Goal: Check status: Check status

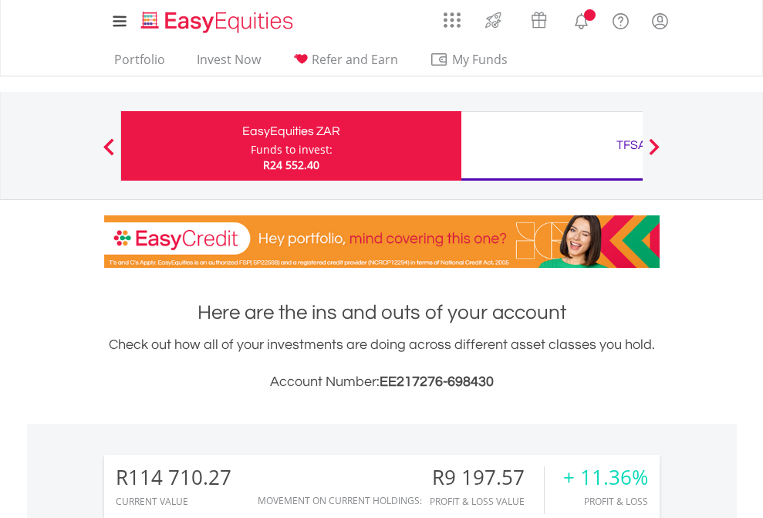
scroll to position [148, 242]
click at [251, 146] on div "Funds to invest:" at bounding box center [292, 149] width 82 height 15
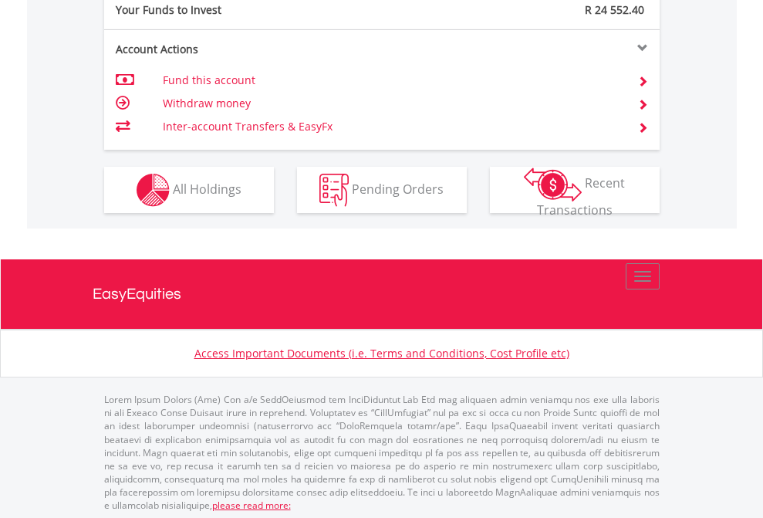
scroll to position [1541, 0]
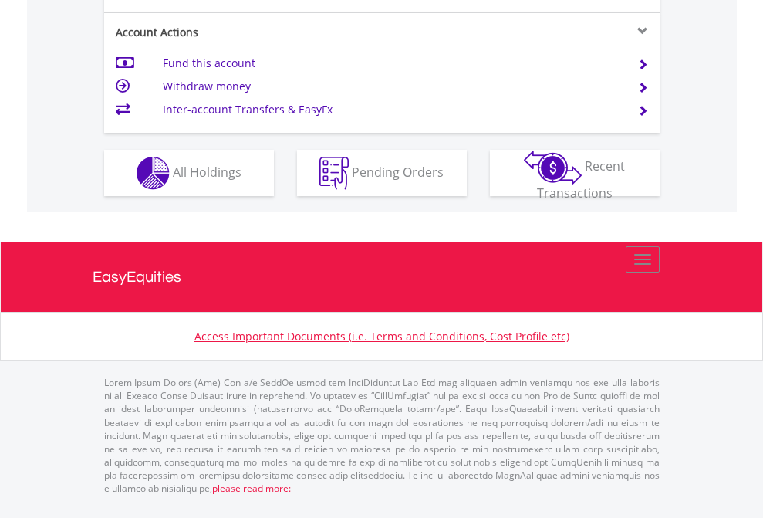
scroll to position [1510, 0]
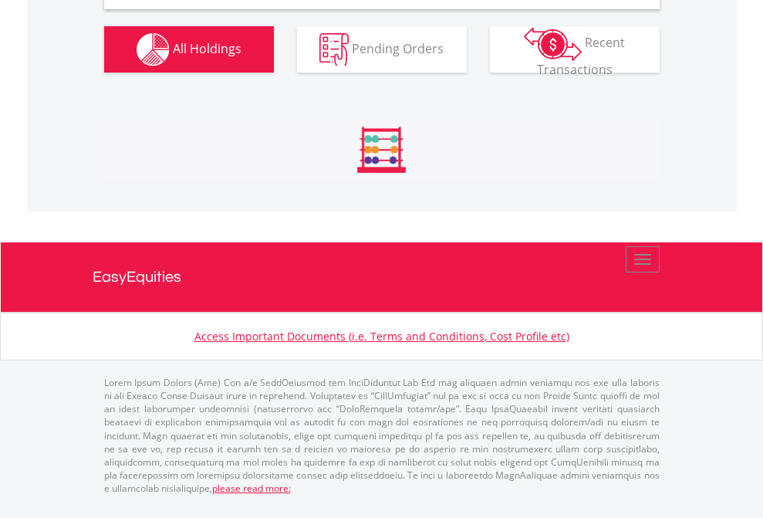
scroll to position [1492, 0]
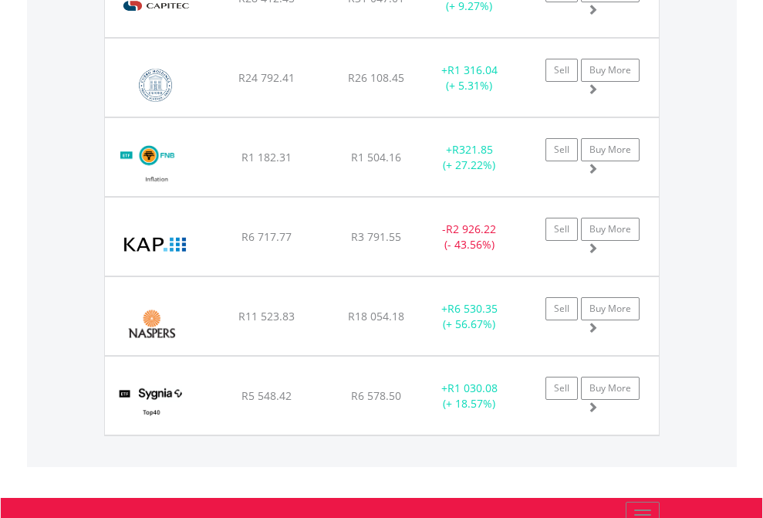
scroll to position [111, 0]
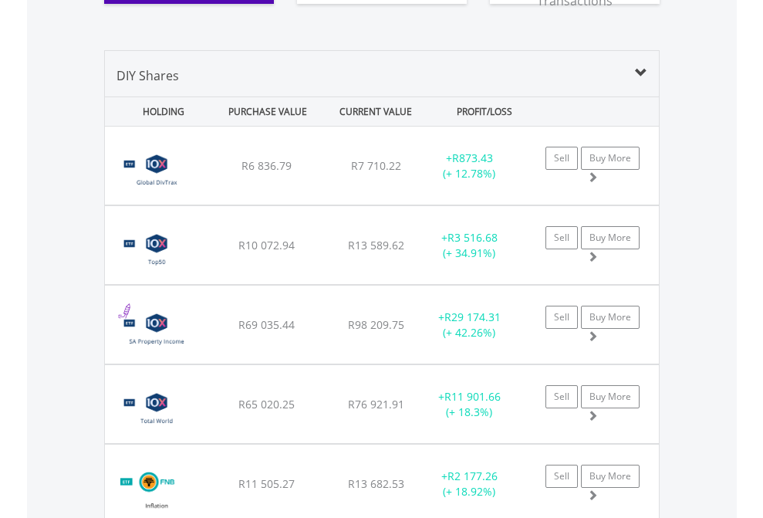
scroll to position [1778, 0]
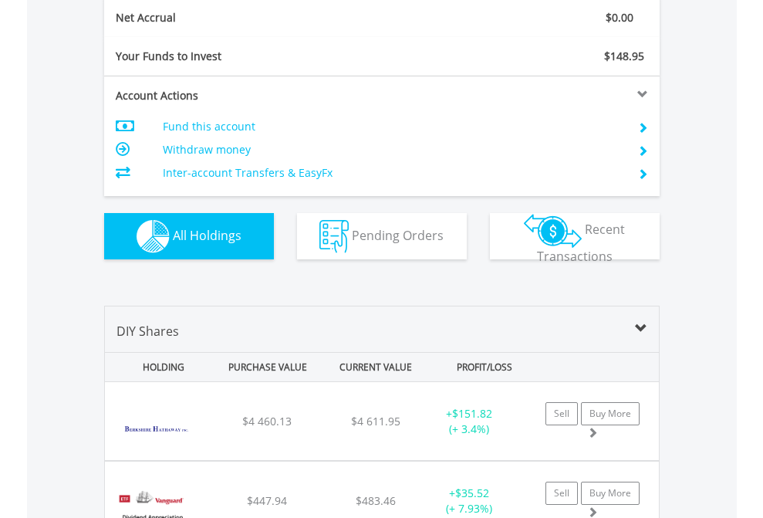
scroll to position [1747, 0]
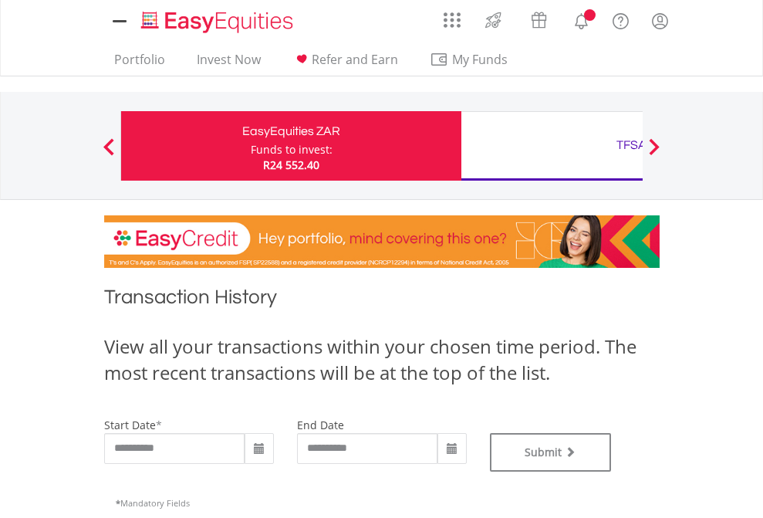
type input "**********"
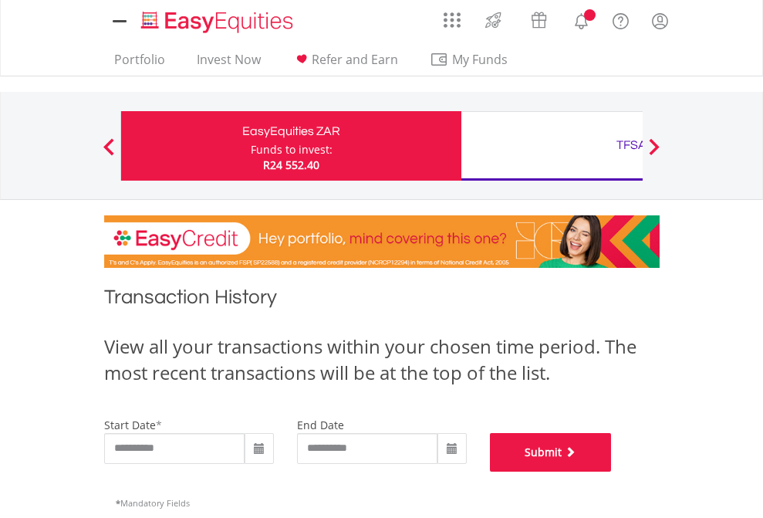
click at [612, 472] on button "Submit" at bounding box center [551, 452] width 122 height 39
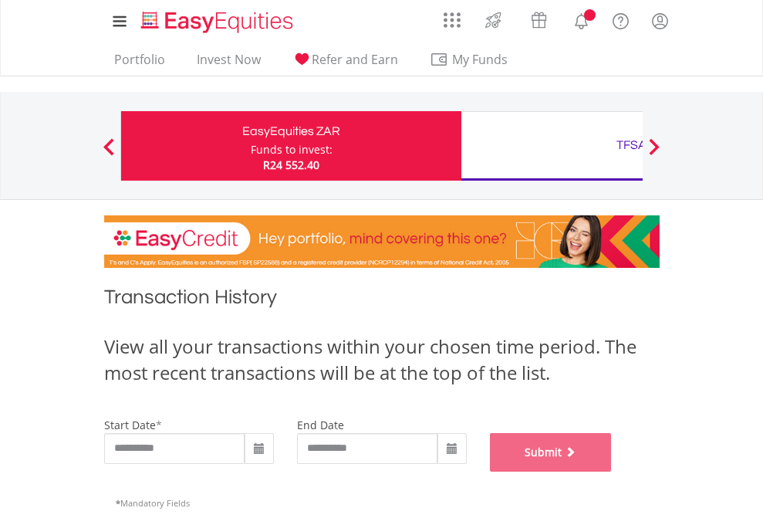
scroll to position [626, 0]
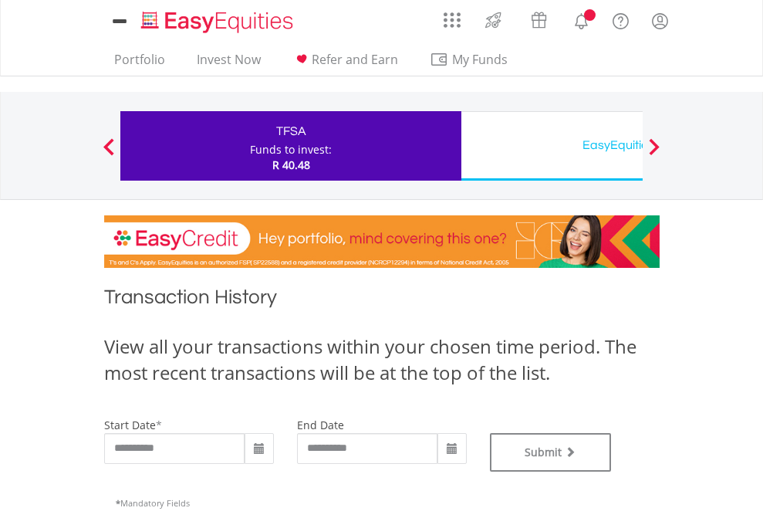
type input "**********"
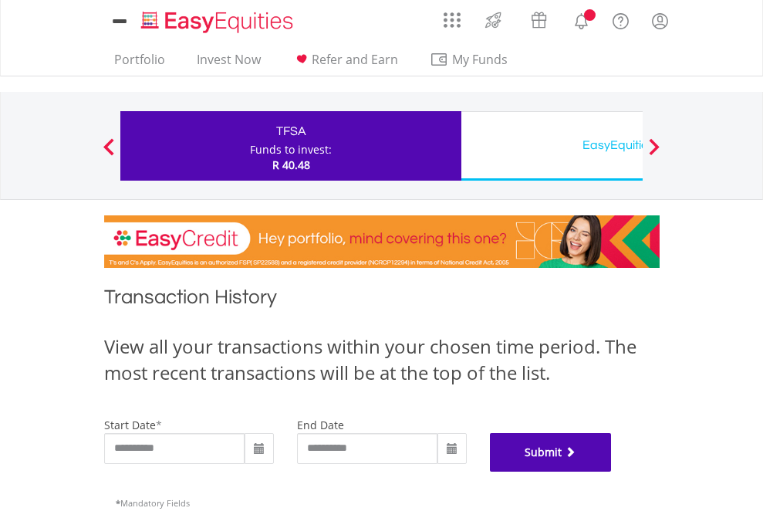
click at [612, 472] on button "Submit" at bounding box center [551, 452] width 122 height 39
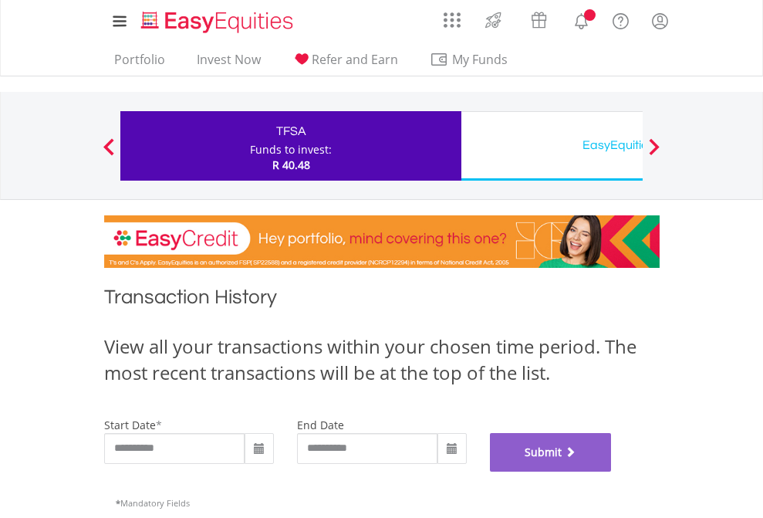
scroll to position [626, 0]
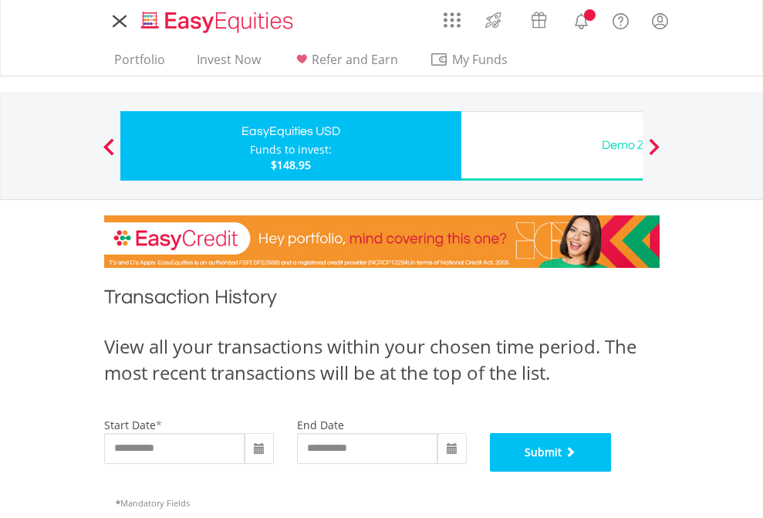
click at [612, 472] on button "Submit" at bounding box center [551, 452] width 122 height 39
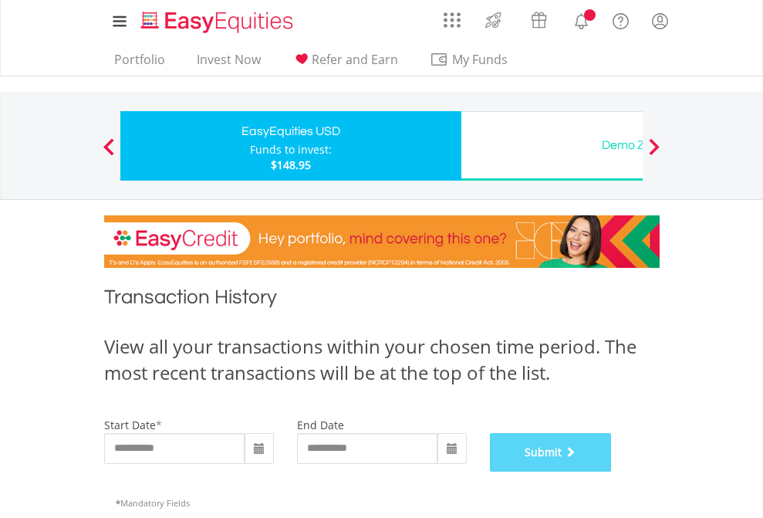
scroll to position [626, 0]
